Goal: Transaction & Acquisition: Download file/media

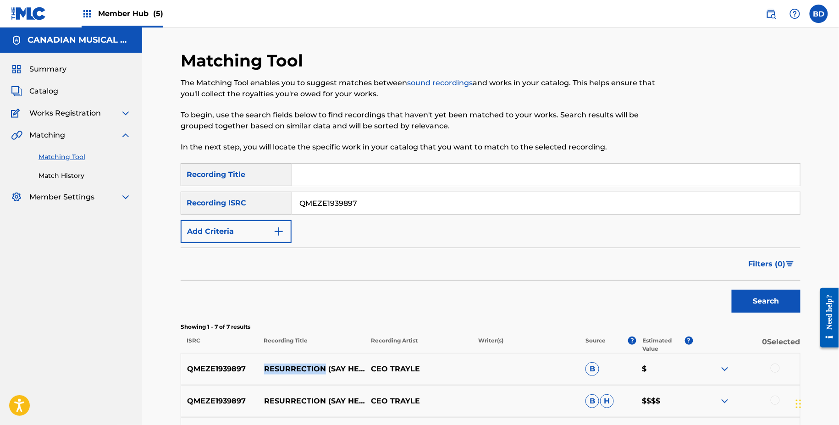
click at [32, 10] on img at bounding box center [28, 13] width 35 height 13
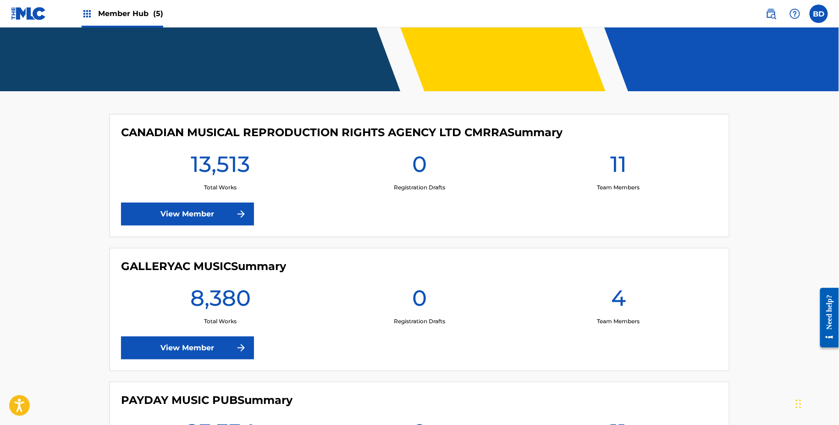
scroll to position [124, 0]
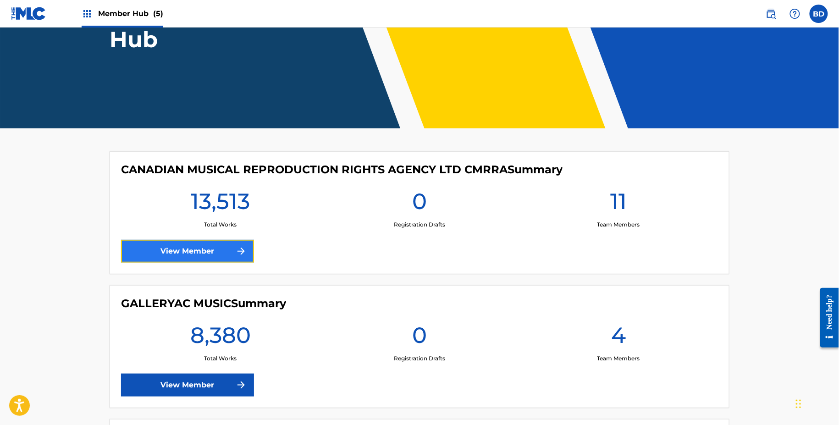
click at [235, 252] on link "View Member" at bounding box center [187, 251] width 133 height 23
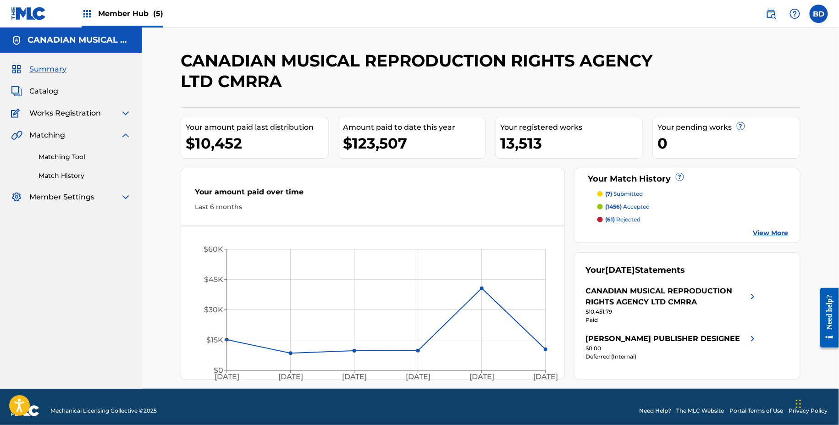
click at [33, 20] on img at bounding box center [28, 13] width 35 height 13
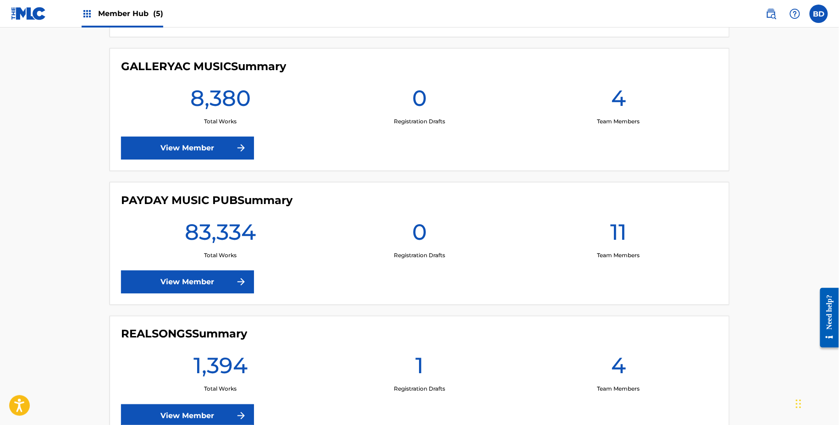
scroll to position [370, 0]
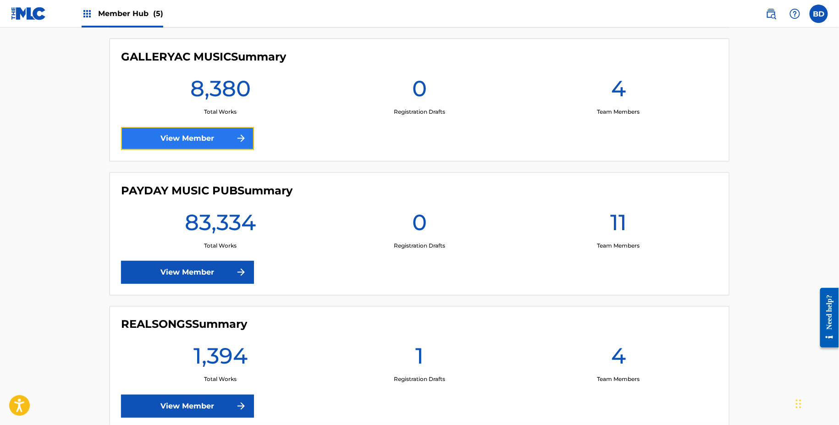
click at [169, 140] on link "View Member" at bounding box center [187, 138] width 133 height 23
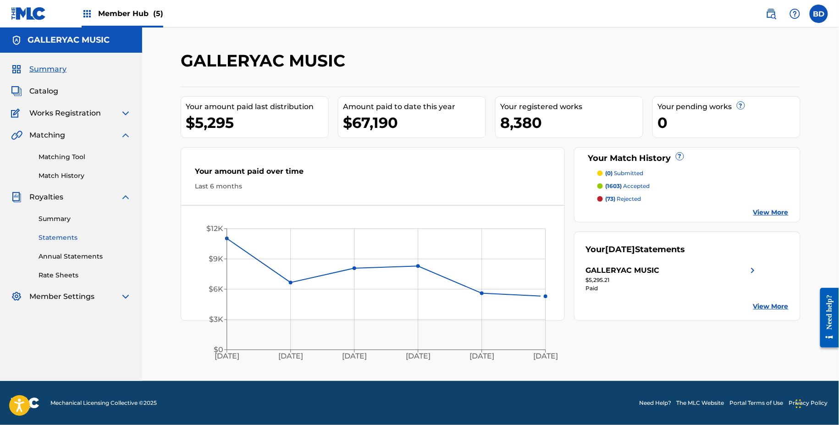
click at [67, 239] on link "Statements" at bounding box center [84, 238] width 93 height 10
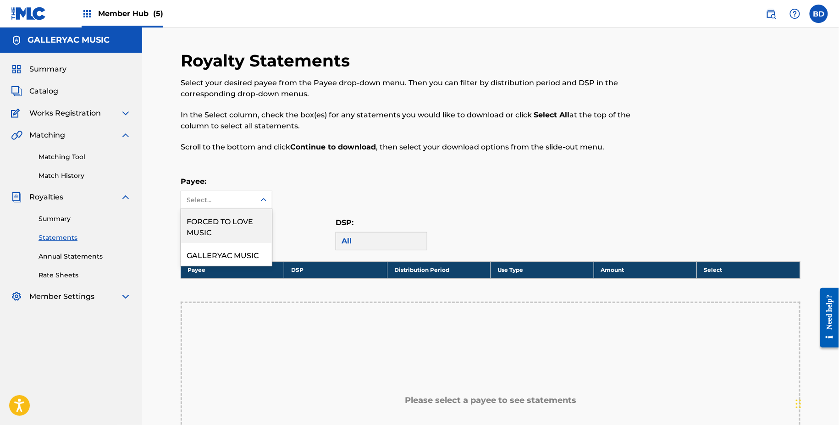
click at [247, 199] on div "Select..." at bounding box center [218, 200] width 62 height 10
click at [241, 225] on div "FORCED TO LOVE MUSIC" at bounding box center [226, 226] width 91 height 34
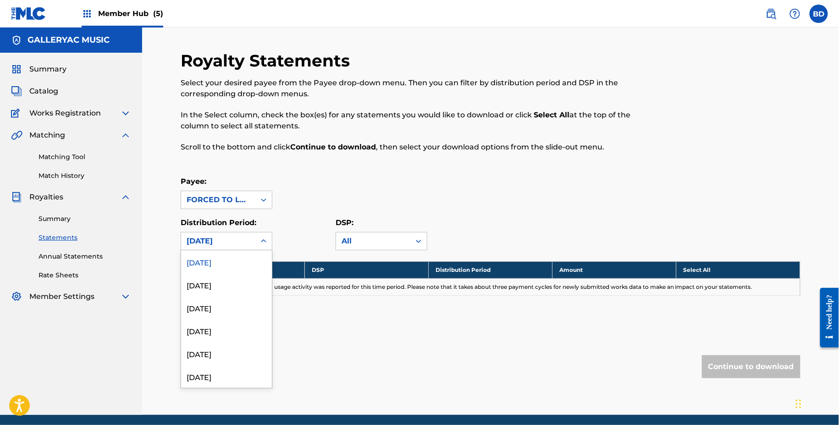
click at [223, 233] on div "[DATE]" at bounding box center [218, 240] width 74 height 17
click at [406, 158] on div "Royalty Statements Select your desired payee from the Payee drop-down menu. The…" at bounding box center [419, 106] width 477 height 113
click at [222, 253] on div "Royalty Statements Select your desired payee from the Payee drop-down menu. The…" at bounding box center [491, 232] width 620 height 364
click at [222, 238] on div "[DATE]" at bounding box center [218, 241] width 63 height 11
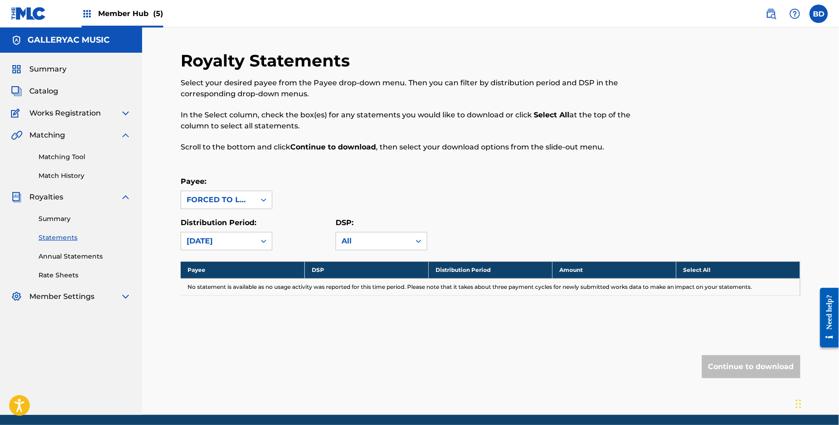
click at [278, 207] on div "Payee: FORCED TO LOVE MUSIC" at bounding box center [491, 192] width 620 height 33
click at [249, 206] on div "FORCED TO LOVE MUSIC" at bounding box center [218, 199] width 74 height 17
click at [244, 198] on div "FORCED TO LOVE MUSIC" at bounding box center [218, 199] width 63 height 11
click at [241, 241] on div "[DATE]" at bounding box center [218, 241] width 63 height 11
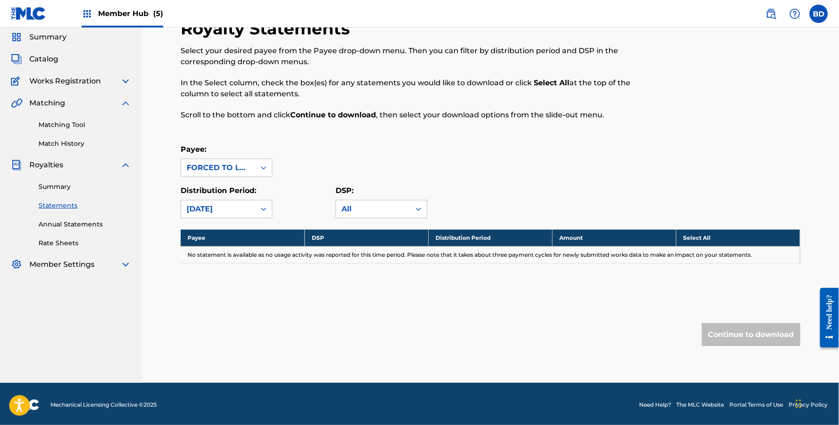
scroll to position [0, 0]
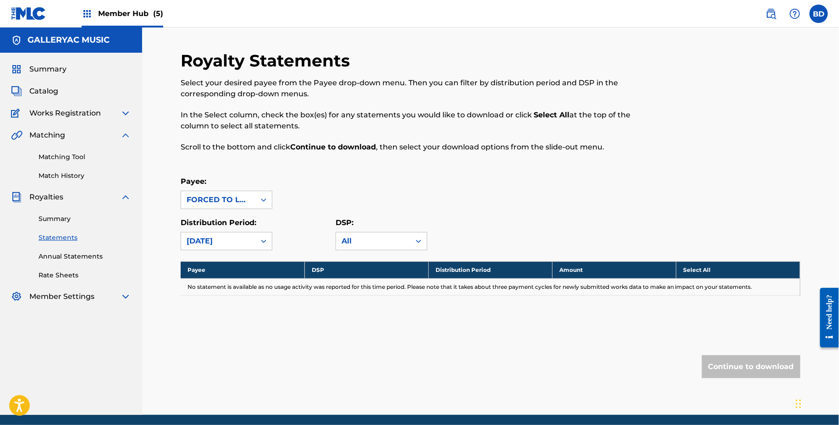
click at [225, 239] on div "[DATE]" at bounding box center [218, 241] width 63 height 11
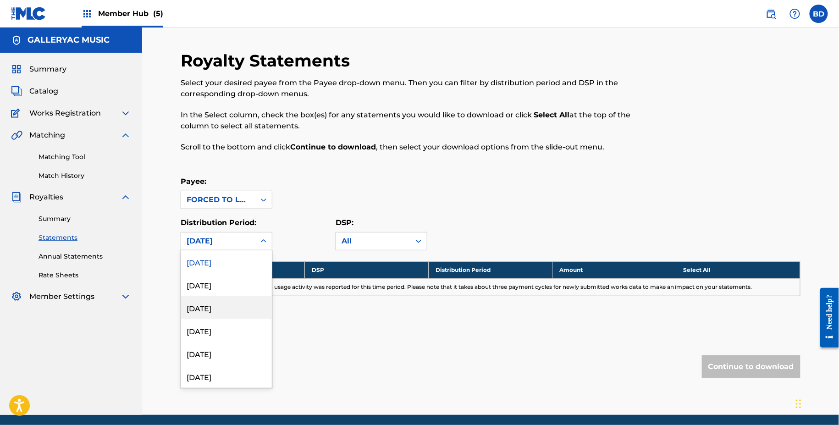
click at [225, 304] on div "[DATE]" at bounding box center [226, 307] width 91 height 23
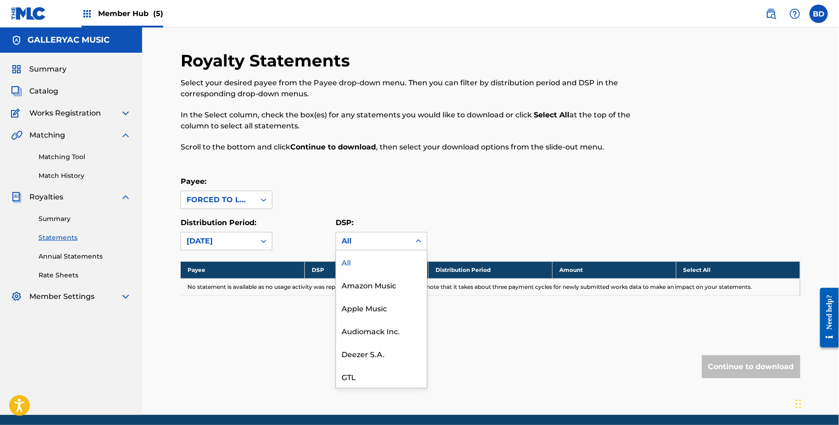
click at [359, 247] on div "All" at bounding box center [373, 240] width 74 height 17
click at [352, 259] on div "All" at bounding box center [381, 261] width 91 height 23
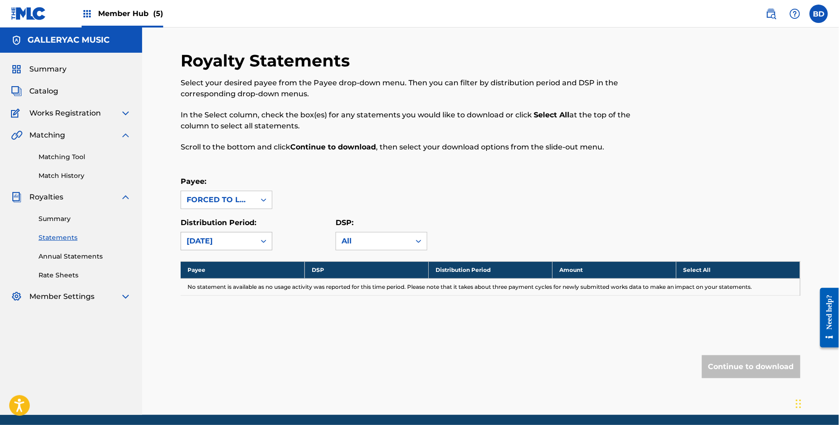
click at [235, 246] on div "[DATE]" at bounding box center [218, 241] width 63 height 11
click at [213, 291] on div "[DATE]" at bounding box center [226, 284] width 91 height 23
click at [214, 244] on div "[DATE]" at bounding box center [218, 241] width 63 height 11
click at [214, 258] on div "[DATE]" at bounding box center [226, 261] width 91 height 23
click at [239, 204] on div "FORCED TO LOVE MUSIC" at bounding box center [218, 199] width 63 height 11
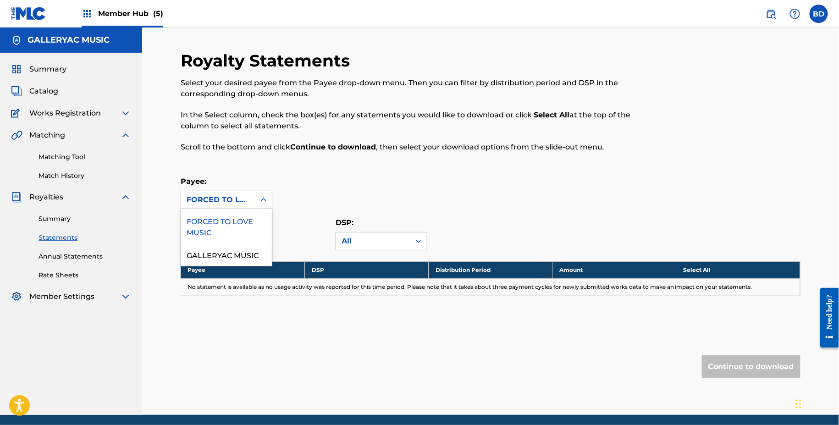
click at [227, 258] on div "GALLERYAC MUSIC" at bounding box center [226, 254] width 91 height 23
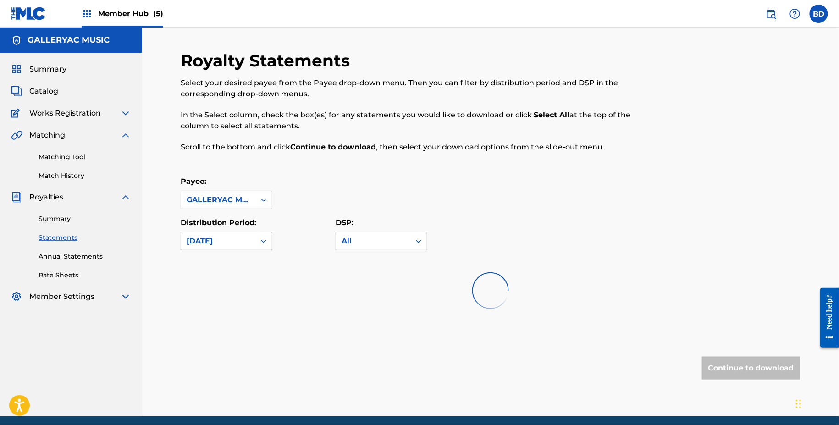
click at [236, 241] on div "[DATE]" at bounding box center [218, 241] width 63 height 11
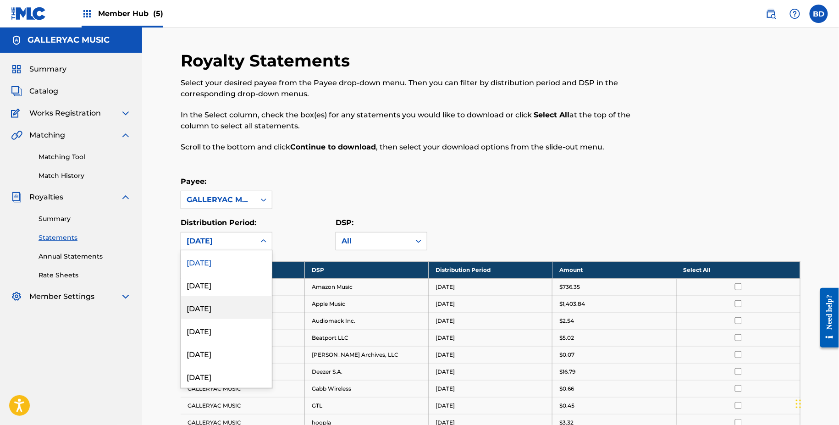
click at [226, 303] on div "[DATE]" at bounding box center [226, 307] width 91 height 23
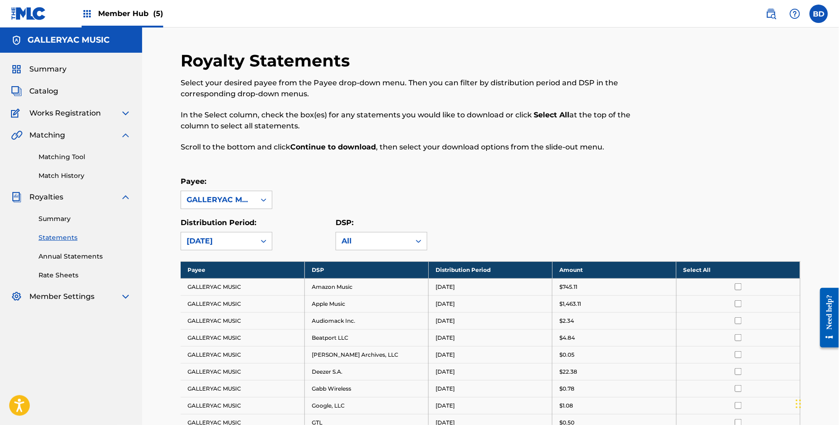
click at [713, 267] on th "Select All" at bounding box center [738, 269] width 124 height 17
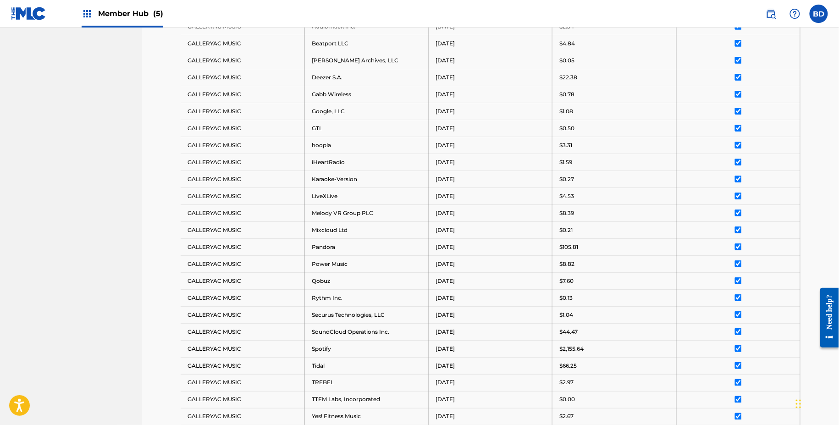
scroll to position [468, 0]
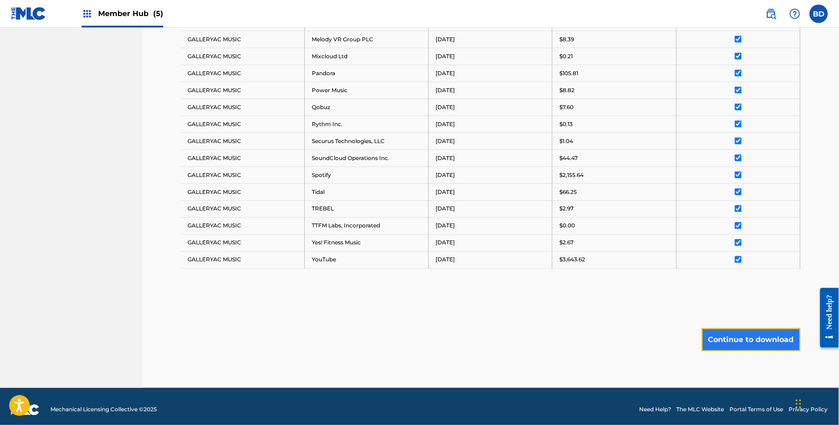
click at [738, 338] on button "Continue to download" at bounding box center [751, 339] width 99 height 23
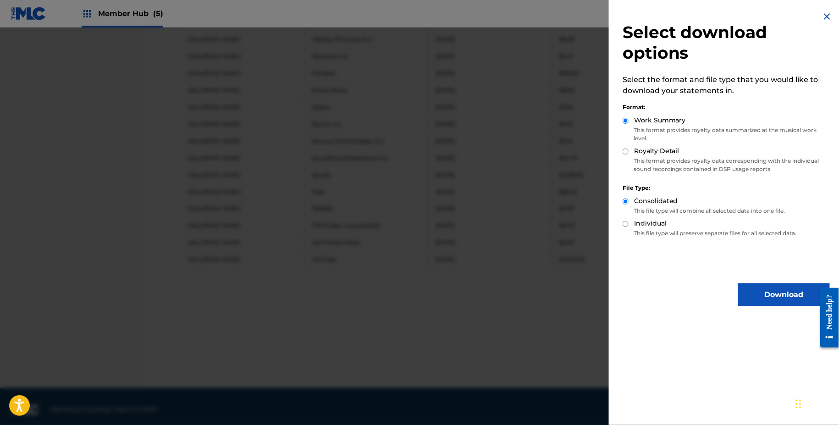
click at [627, 151] on input "Royalty Detail" at bounding box center [625, 151] width 6 height 6
radio input "true"
click at [741, 292] on button "Download" at bounding box center [784, 294] width 92 height 23
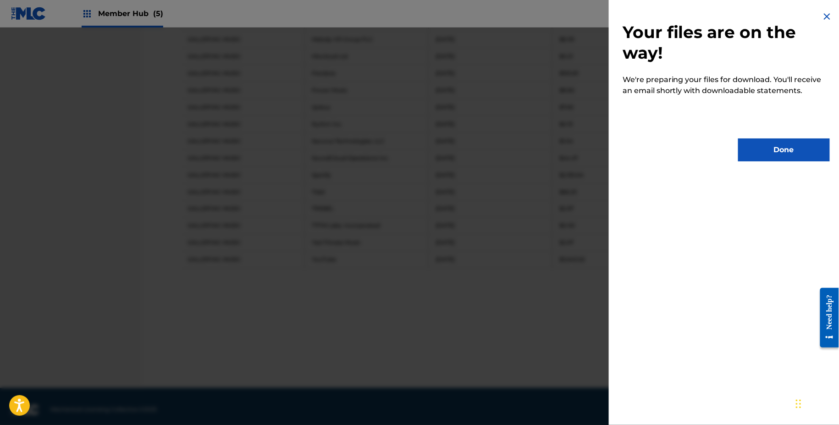
click at [504, 224] on div at bounding box center [419, 239] width 839 height 425
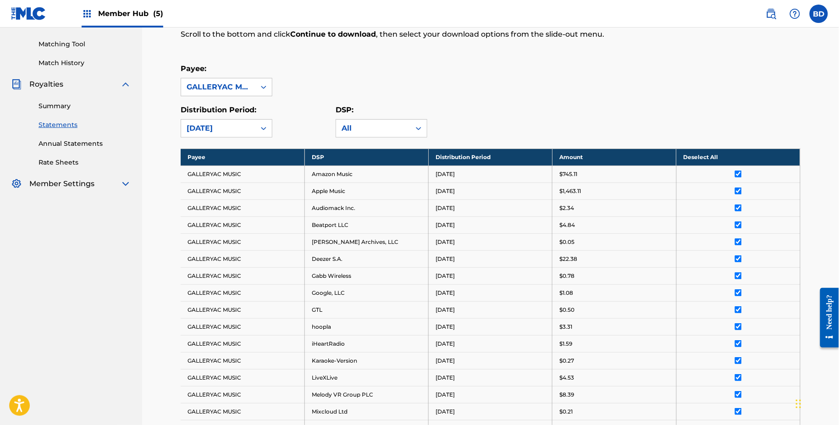
scroll to position [110, 0]
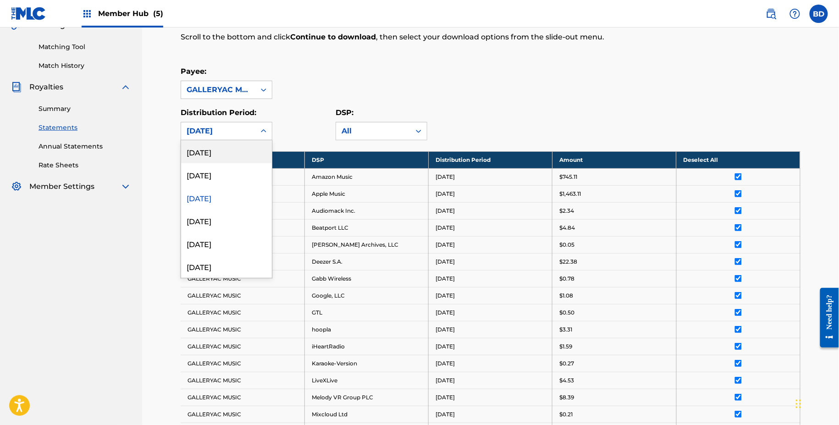
click at [247, 131] on div "[DATE]" at bounding box center [218, 131] width 63 height 11
click at [225, 177] on div "[DATE]" at bounding box center [226, 174] width 91 height 23
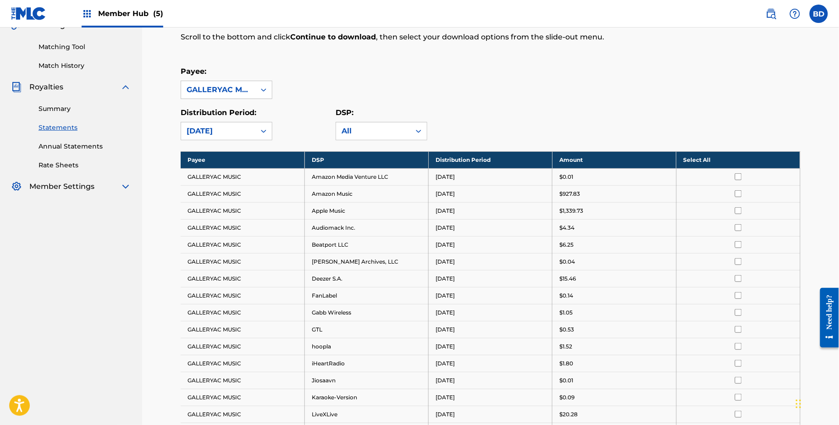
click at [717, 151] on th "Select All" at bounding box center [738, 159] width 124 height 17
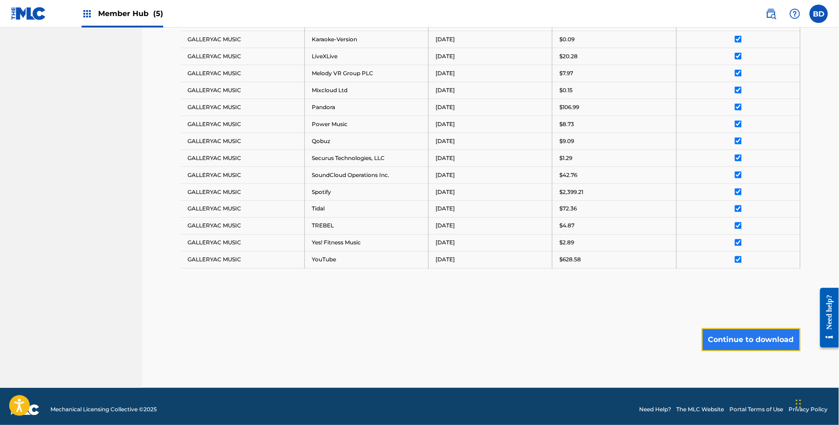
click at [733, 331] on button "Continue to download" at bounding box center [751, 339] width 99 height 23
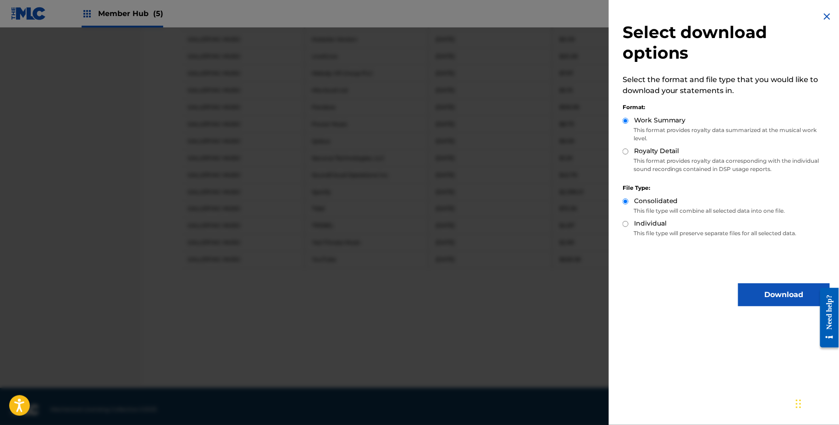
click at [625, 150] on input "Royalty Detail" at bounding box center [625, 151] width 6 height 6
radio input "true"
click at [762, 292] on button "Download" at bounding box center [784, 294] width 92 height 23
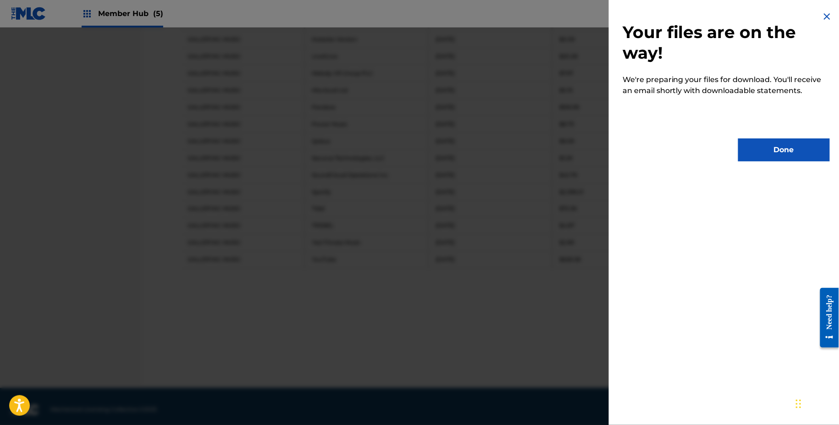
click at [772, 163] on div "Your files are on the way! We're preparing your files for download. You'll rece…" at bounding box center [726, 86] width 235 height 172
click at [763, 150] on button "Done" at bounding box center [784, 149] width 92 height 23
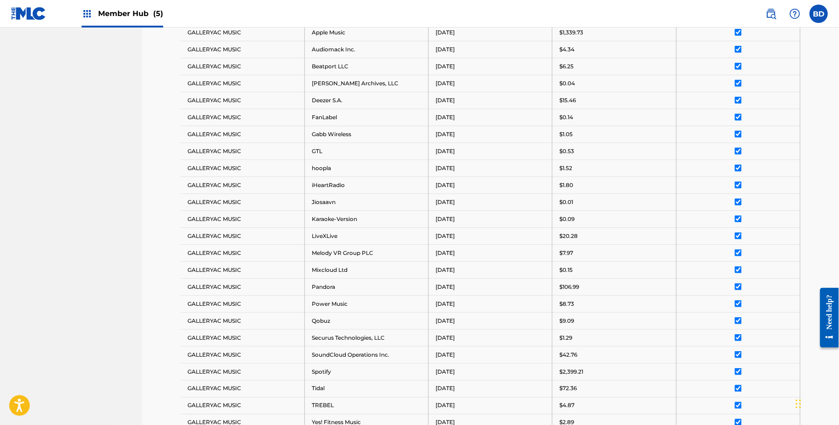
scroll to position [0, 0]
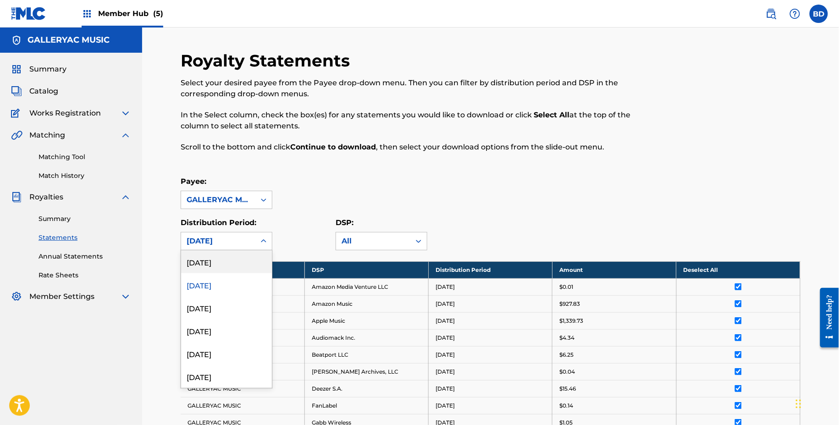
click at [186, 247] on div "[DATE]" at bounding box center [218, 240] width 74 height 17
click at [210, 264] on div "[DATE]" at bounding box center [226, 261] width 91 height 23
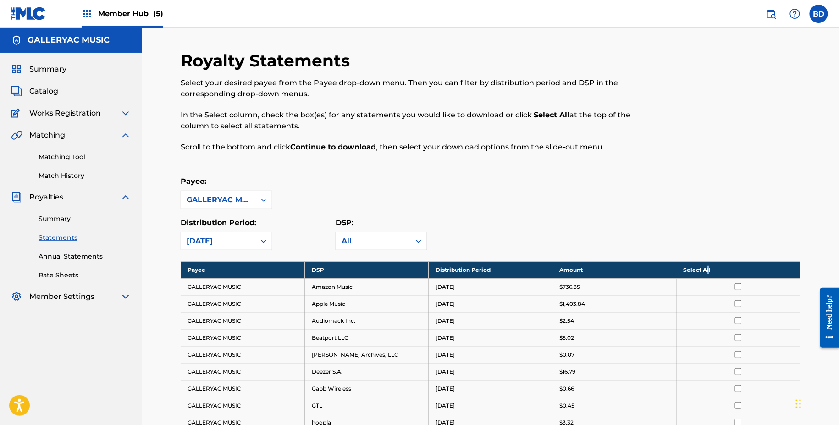
click at [708, 267] on th "Select All" at bounding box center [738, 269] width 124 height 17
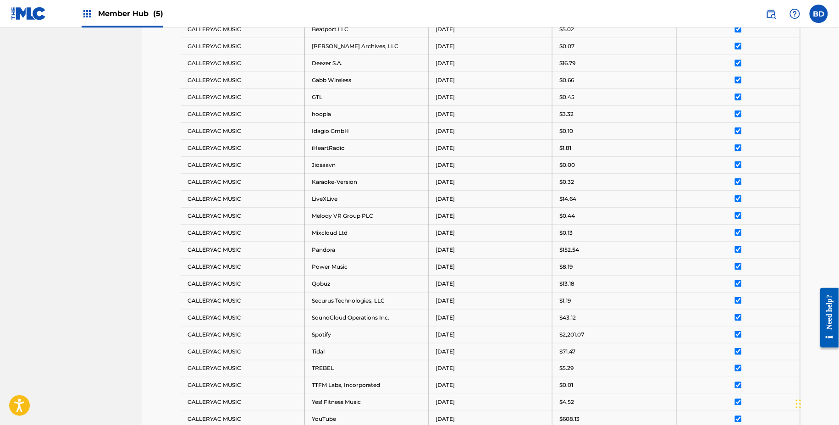
scroll to position [468, 0]
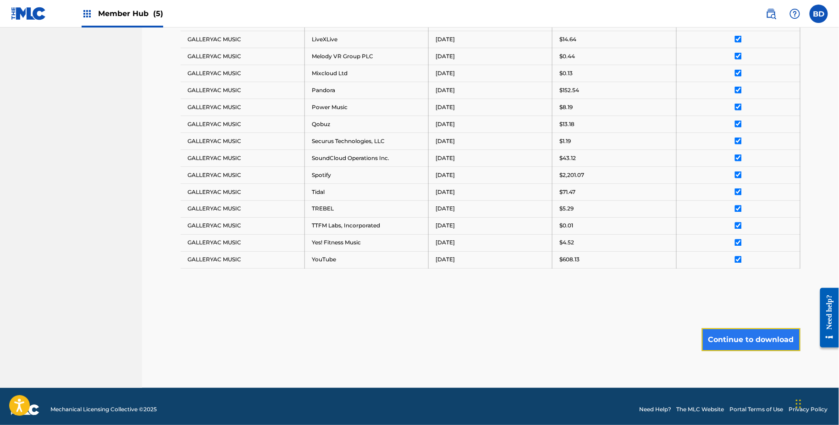
click at [719, 329] on button "Continue to download" at bounding box center [751, 339] width 99 height 23
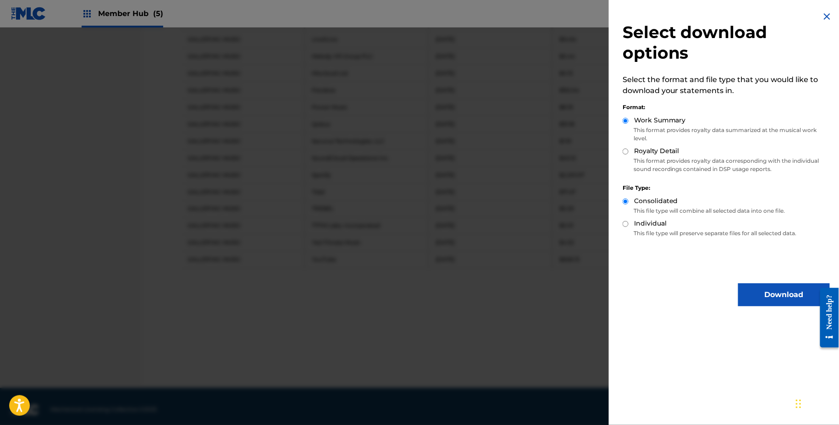
click at [626, 151] on input "Royalty Detail" at bounding box center [625, 151] width 6 height 6
radio input "true"
click at [760, 299] on button "Download" at bounding box center [784, 294] width 92 height 23
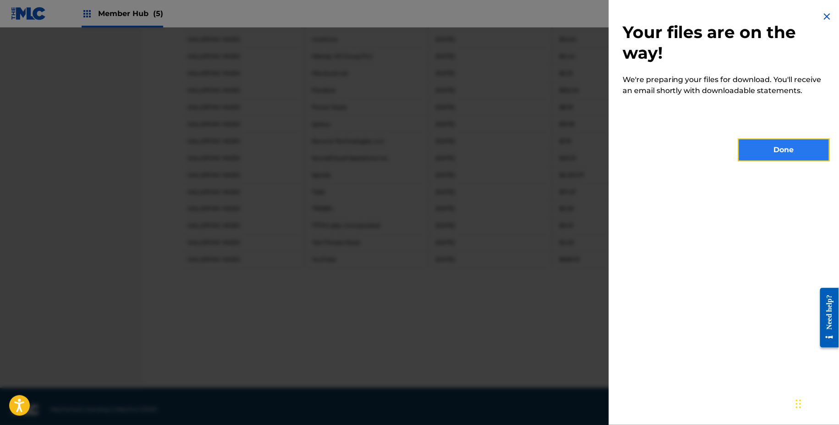
click at [763, 158] on button "Done" at bounding box center [784, 149] width 92 height 23
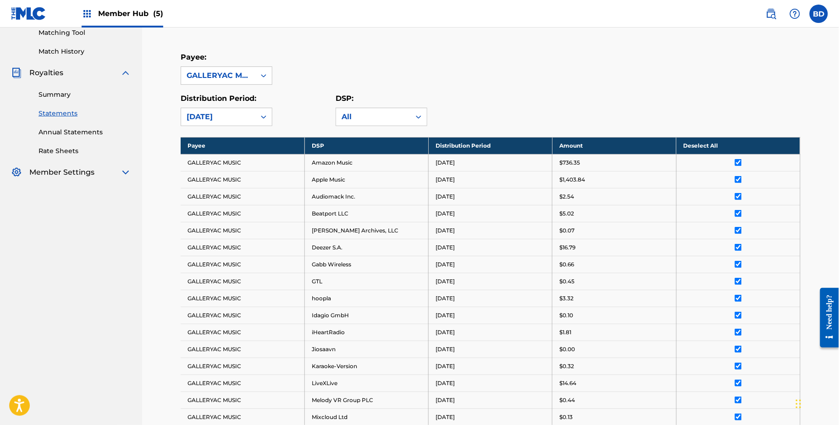
scroll to position [0, 0]
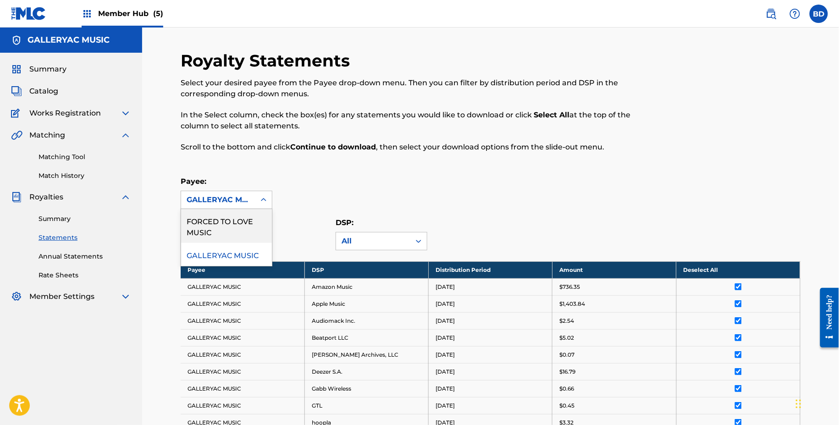
click at [242, 201] on div "GALLERYAC MUSIC" at bounding box center [218, 199] width 63 height 11
click at [120, 9] on span "Member Hub (5)" at bounding box center [130, 13] width 65 height 11
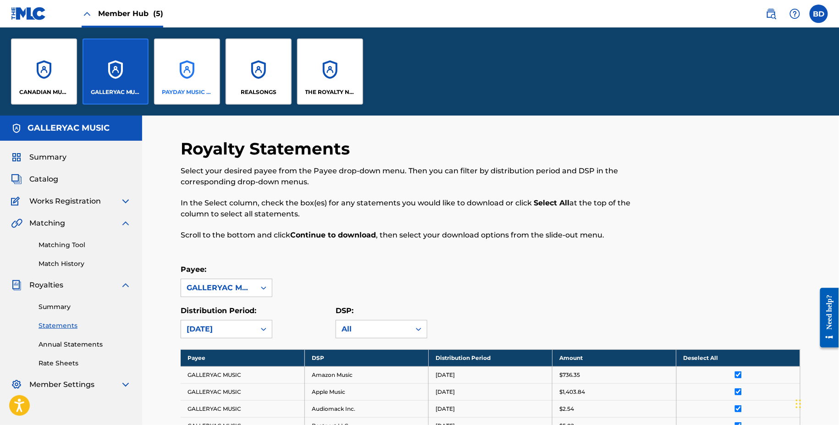
click at [177, 78] on div "PAYDAY MUSIC PUB" at bounding box center [187, 71] width 66 height 66
